Goal: Task Accomplishment & Management: Manage account settings

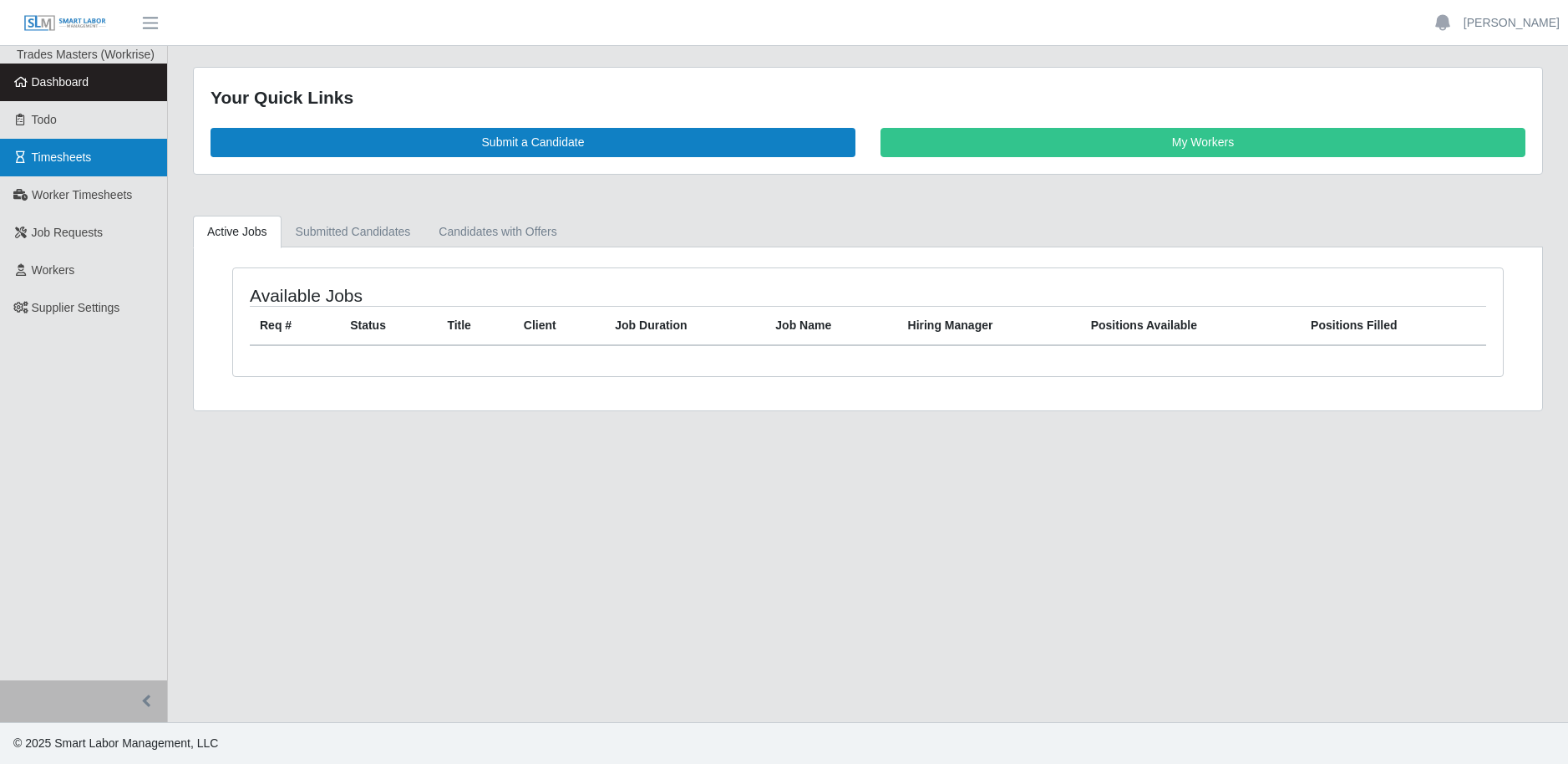
click at [68, 157] on span "Timesheets" at bounding box center [61, 157] width 60 height 14
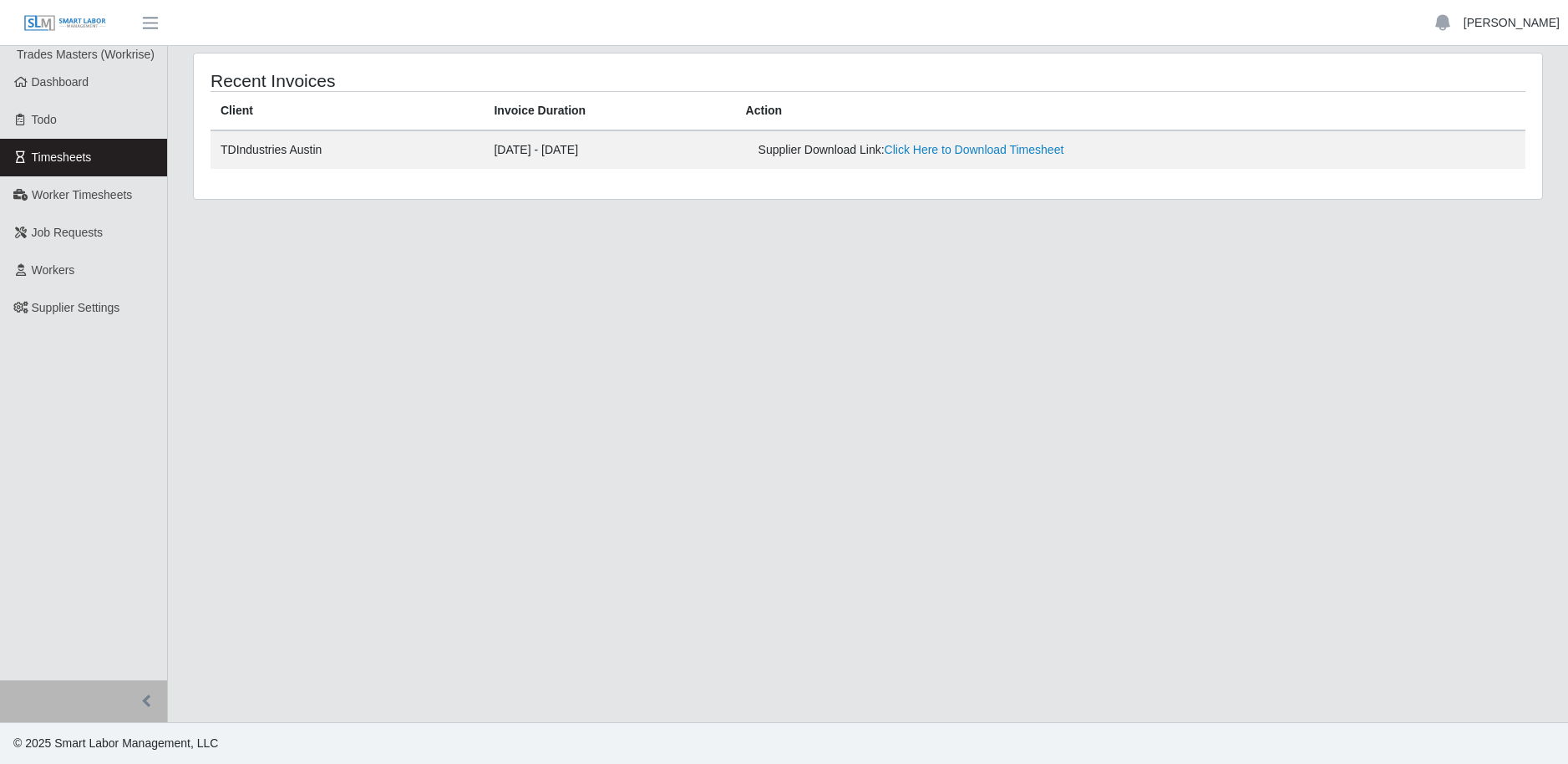
click at [1514, 17] on link "[PERSON_NAME]" at bounding box center [1511, 23] width 96 height 18
click at [1468, 113] on link "Logout" at bounding box center [1492, 115] width 150 height 35
